Goal: Task Accomplishment & Management: Manage account settings

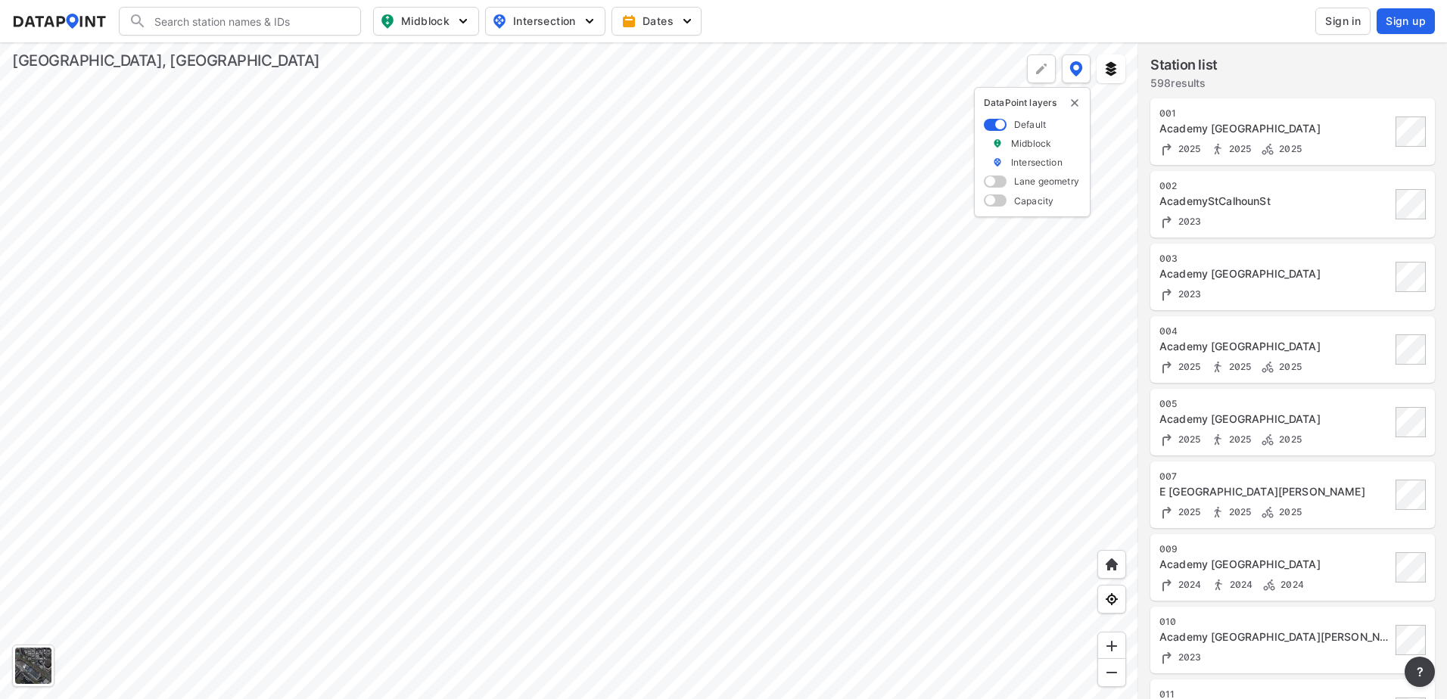
click at [1348, 19] on span "Sign in" at bounding box center [1343, 21] width 36 height 15
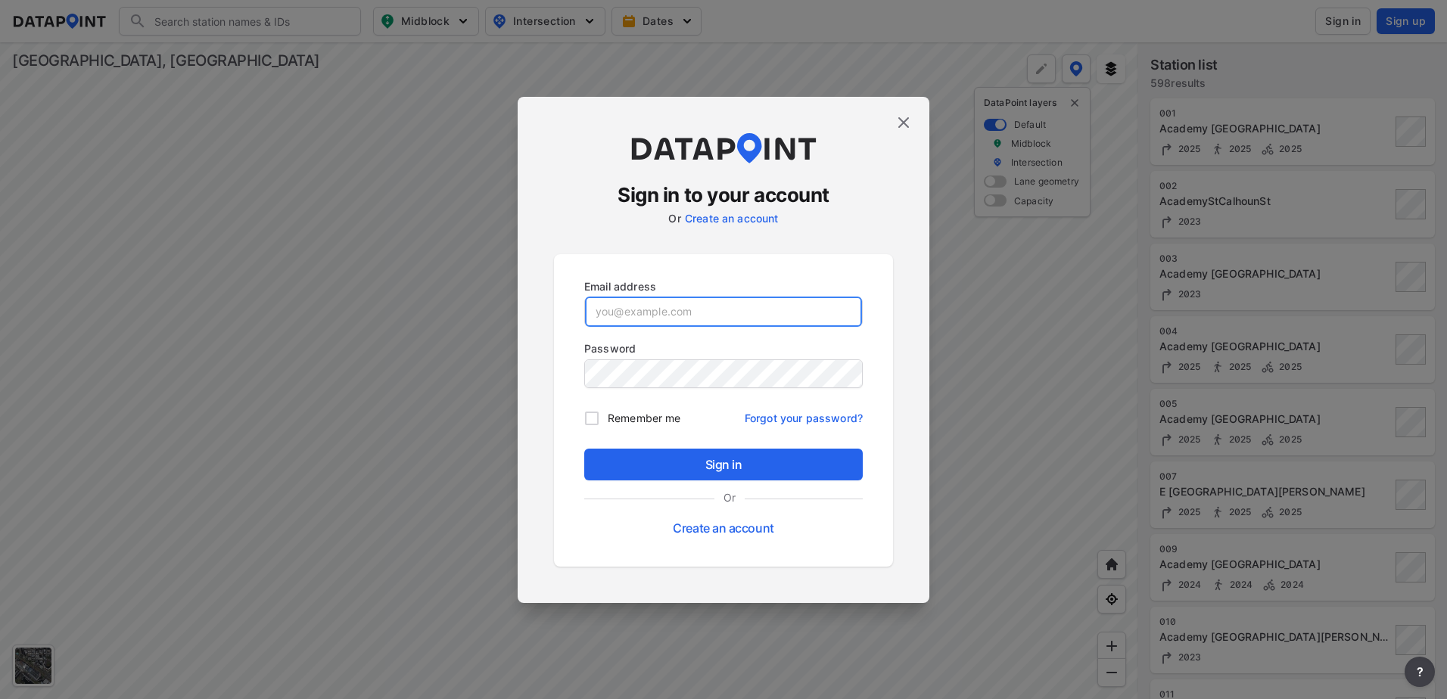
type input "[EMAIL_ADDRESS][DOMAIN_NAME]"
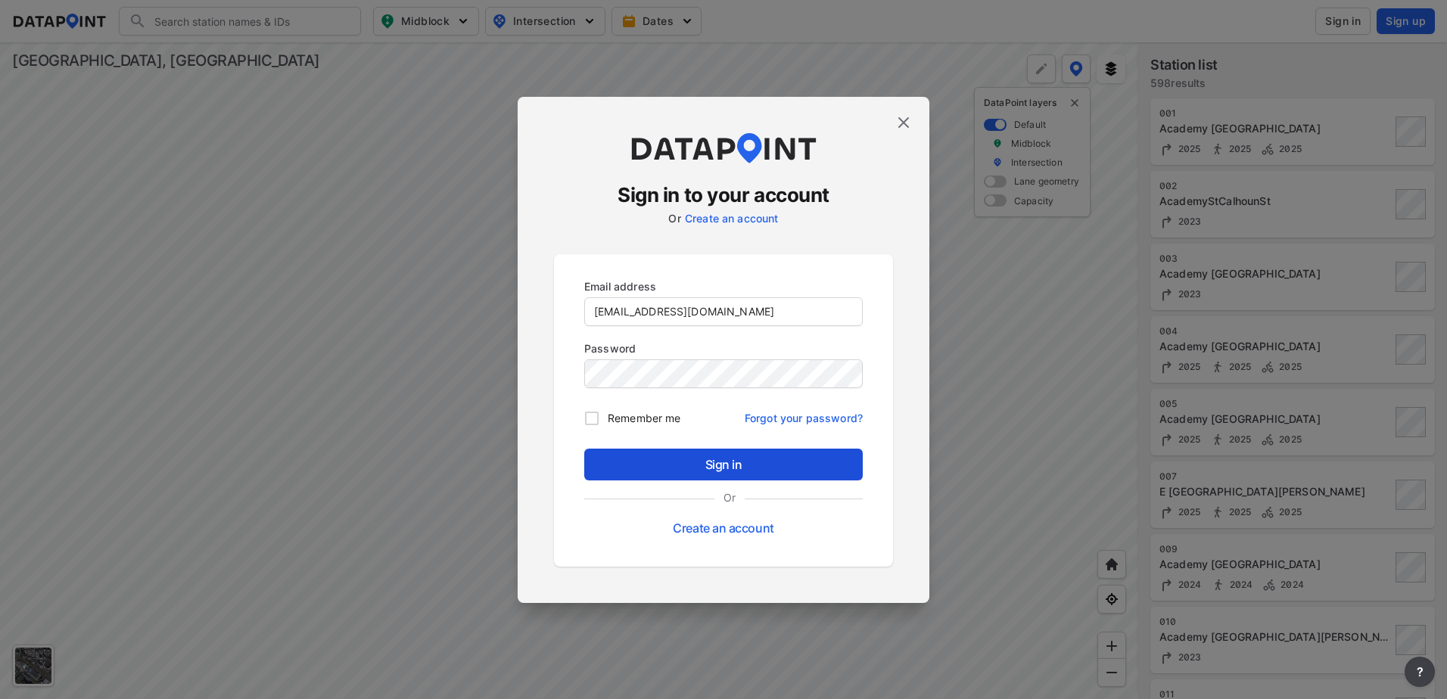
click at [723, 470] on span "Sign in" at bounding box center [723, 465] width 254 height 18
